Goal: Manage account settings

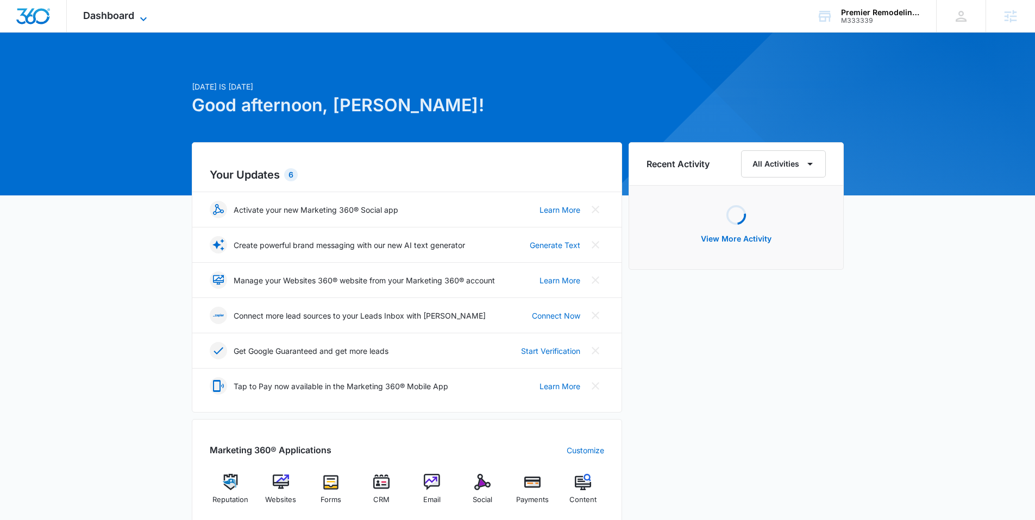
click at [114, 16] on span "Dashboard" at bounding box center [108, 15] width 51 height 11
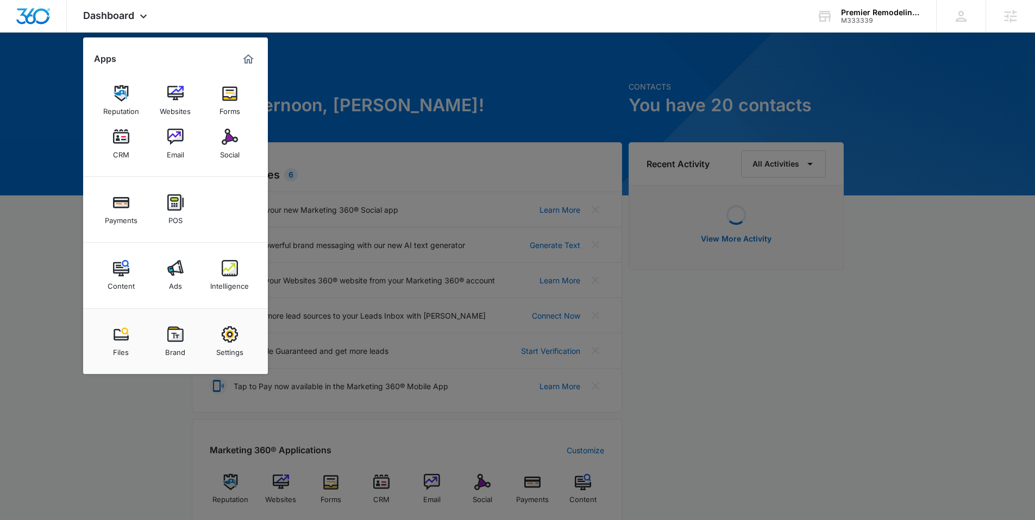
click at [231, 334] on img at bounding box center [230, 334] width 16 height 16
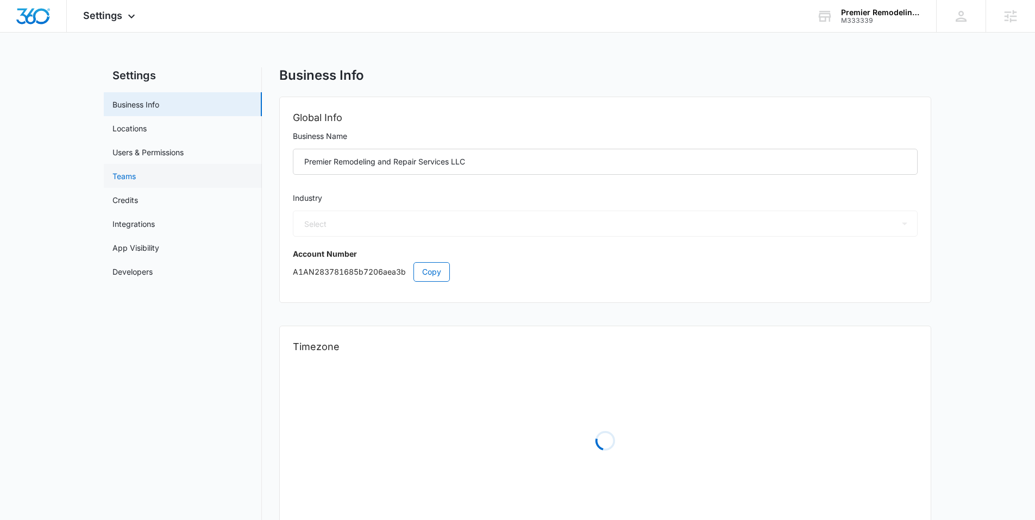
select select "4"
select select "US"
select select "America/[GEOGRAPHIC_DATA]"
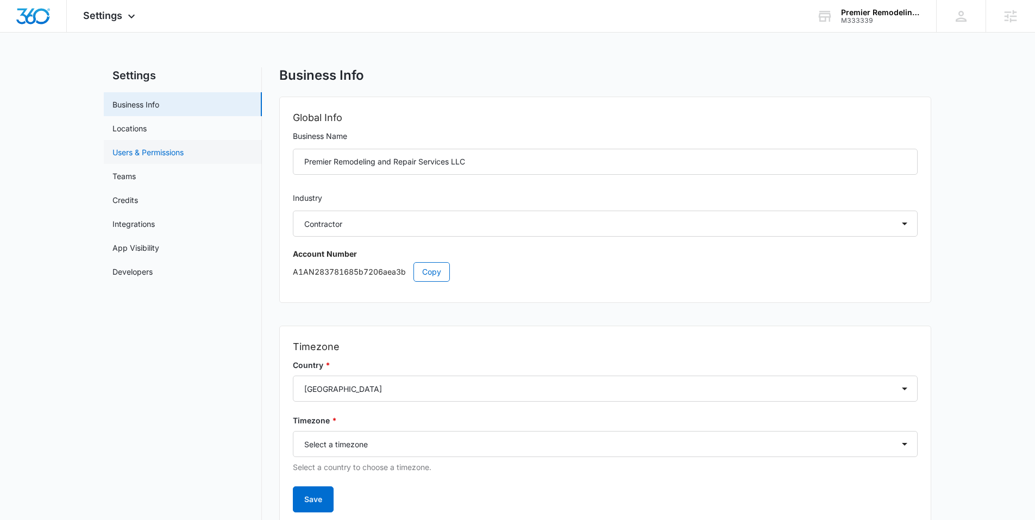
click at [161, 147] on link "Users & Permissions" at bounding box center [147, 152] width 71 height 11
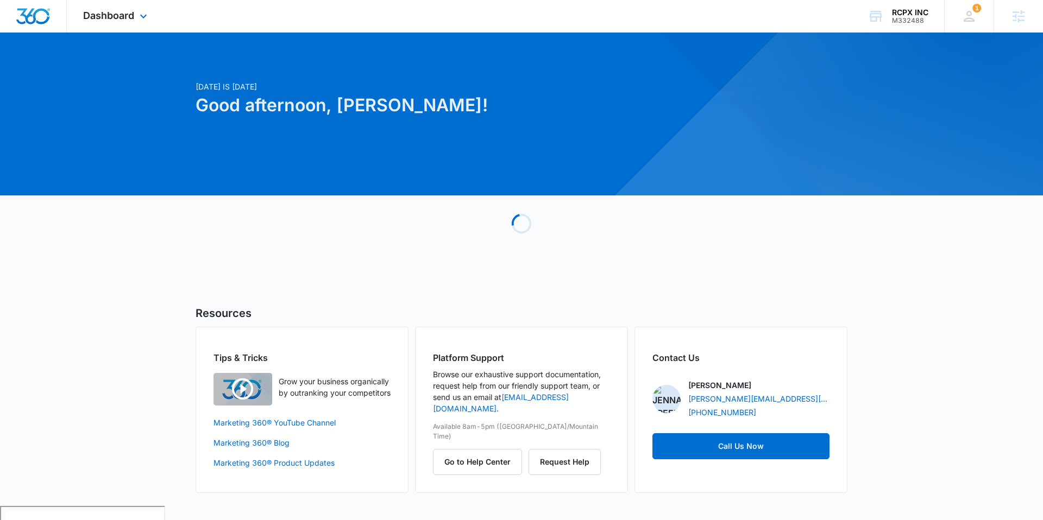
click at [117, 26] on div "Dashboard Apps Reputation Websites Forms CRM Email Social Payments POS Content …" at bounding box center [116, 16] width 99 height 32
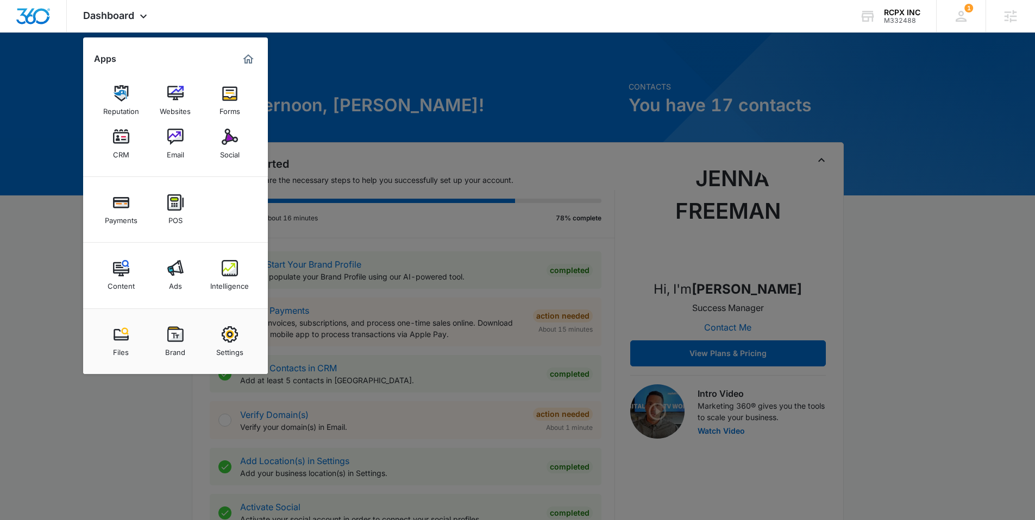
click at [238, 334] on link "Settings" at bounding box center [229, 341] width 41 height 41
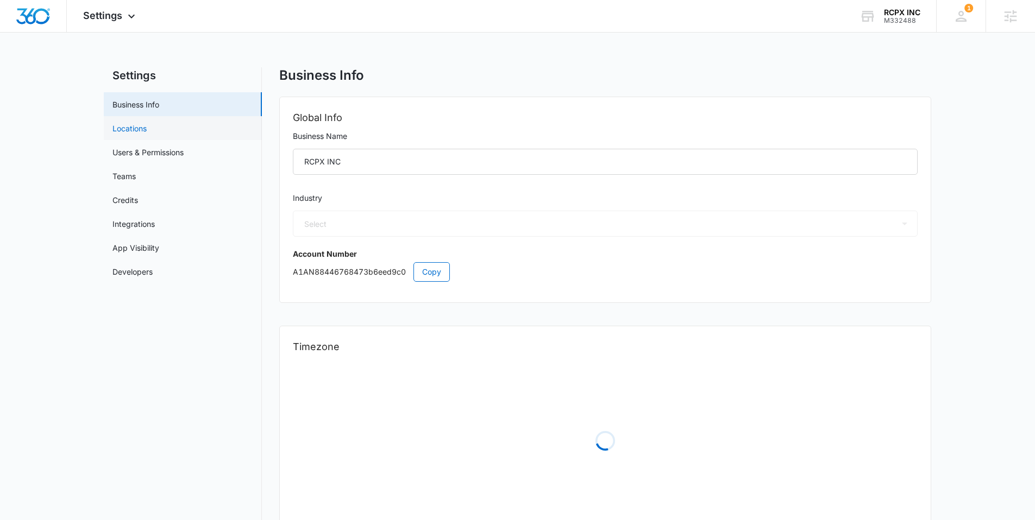
select select "4"
select select "US"
select select "America/New_York"
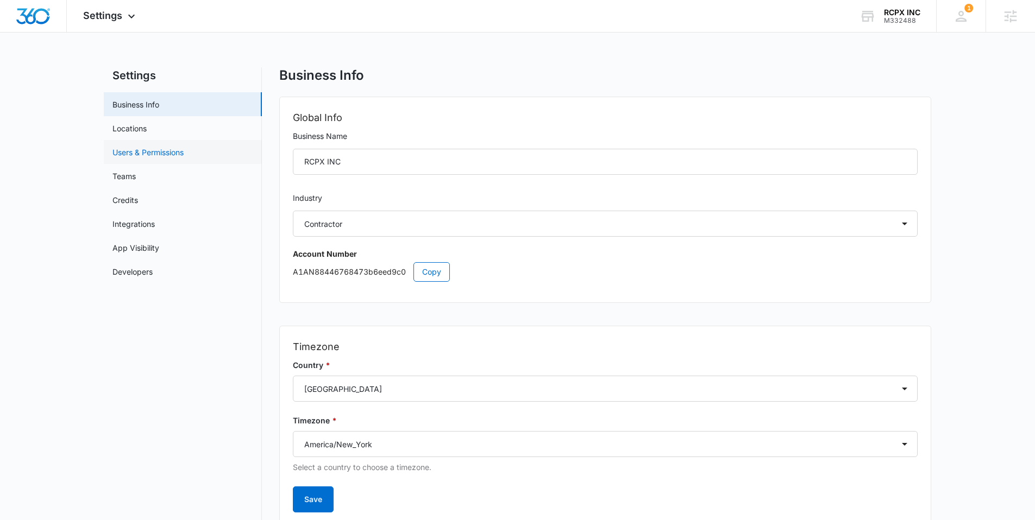
click at [144, 158] on link "Users & Permissions" at bounding box center [147, 152] width 71 height 11
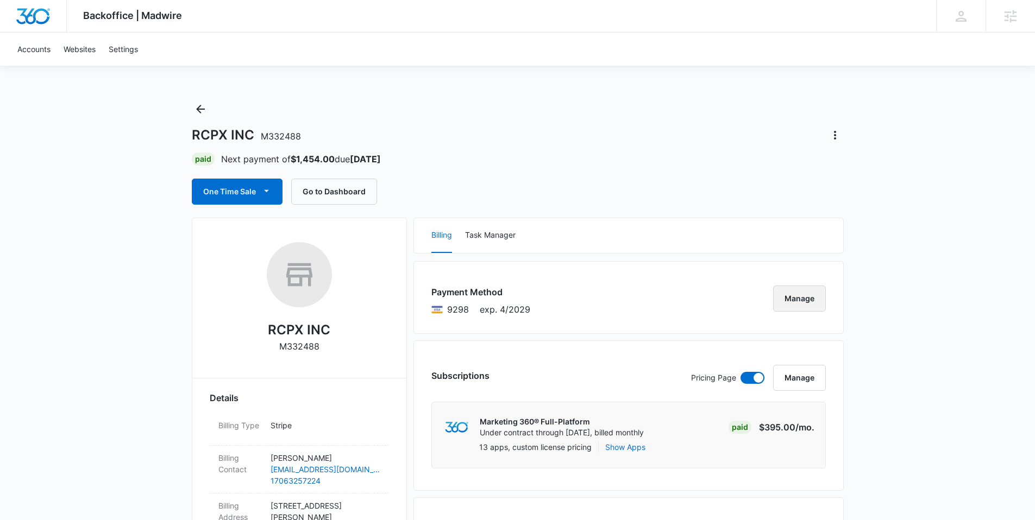
click at [797, 297] on button "Manage" at bounding box center [799, 299] width 53 height 26
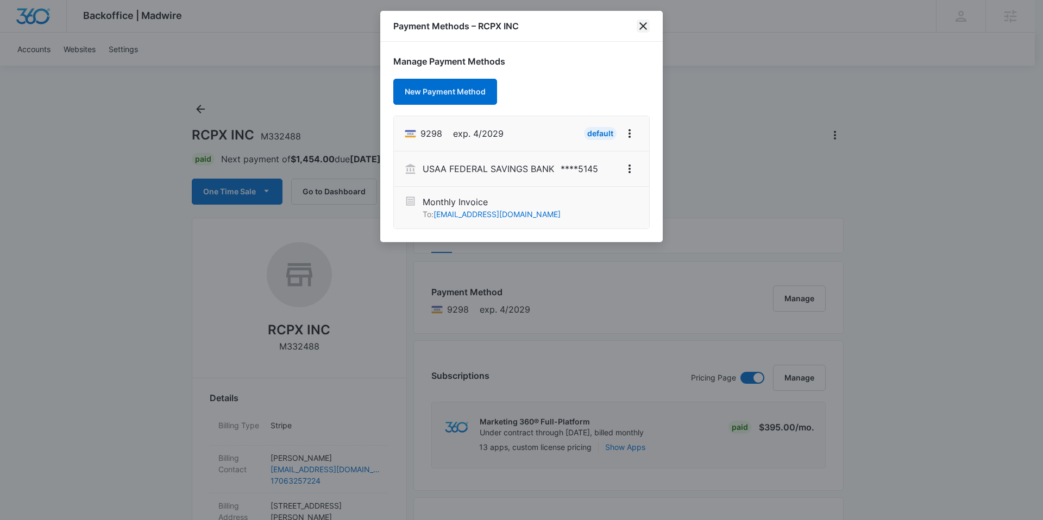
click at [644, 26] on icon "close" at bounding box center [643, 26] width 13 height 13
